Goal: Transaction & Acquisition: Obtain resource

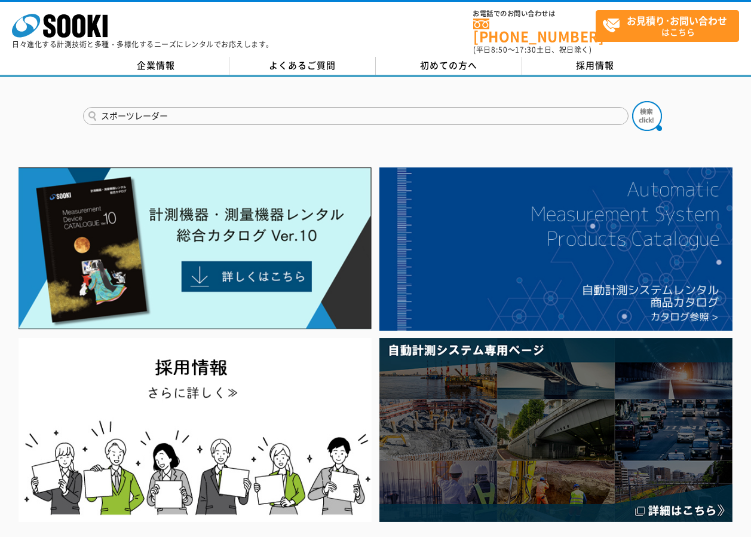
type input "スポーツレーダー"
click at [632, 101] on button at bounding box center [647, 116] width 30 height 30
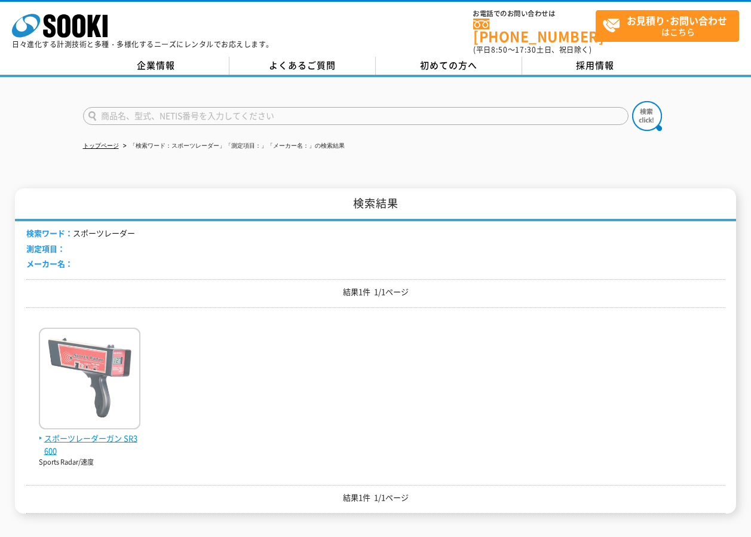
click at [112, 345] on img at bounding box center [90, 380] width 102 height 105
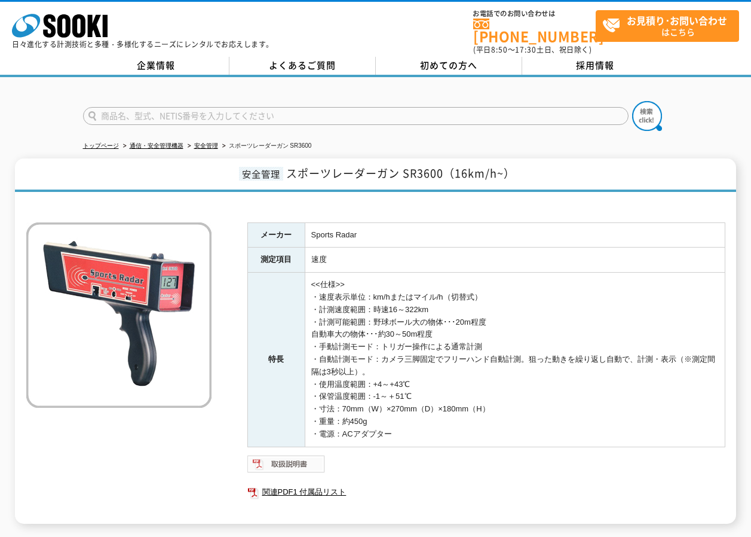
click at [291, 458] on img at bounding box center [286, 463] width 78 height 19
click at [276, 454] on img at bounding box center [286, 463] width 78 height 19
